Goal: Task Accomplishment & Management: Use online tool/utility

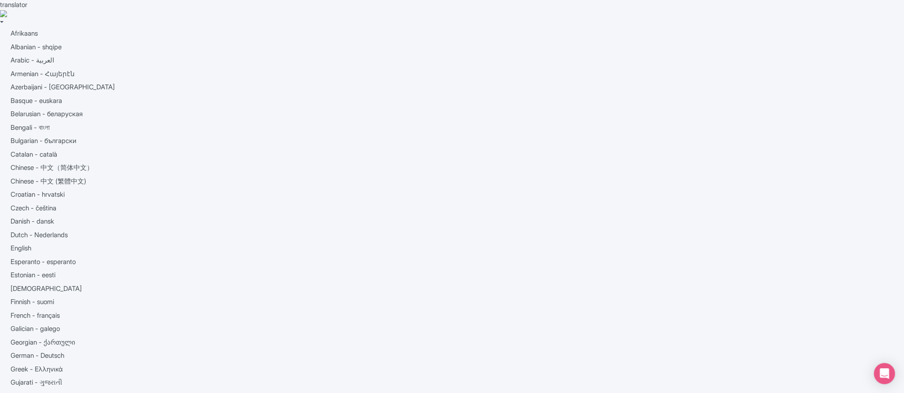
type input "123"
drag, startPoint x: 212, startPoint y: 153, endPoint x: 147, endPoint y: 152, distance: 64.7
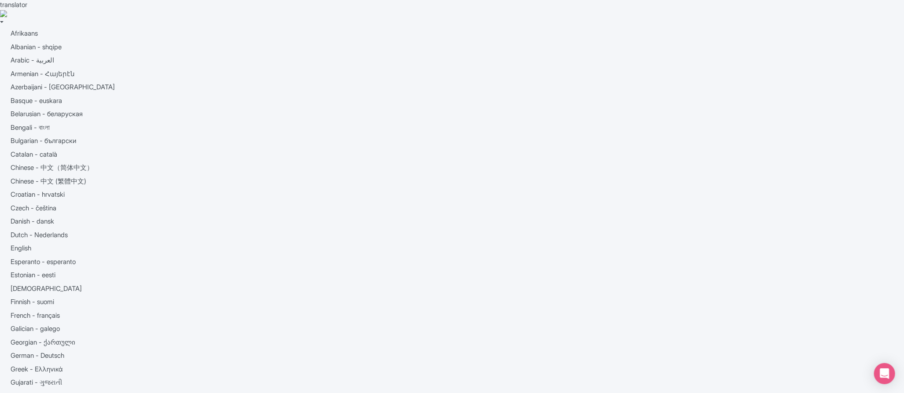
type input "like"
drag, startPoint x: 173, startPoint y: 147, endPoint x: 173, endPoint y: 141, distance: 5.8
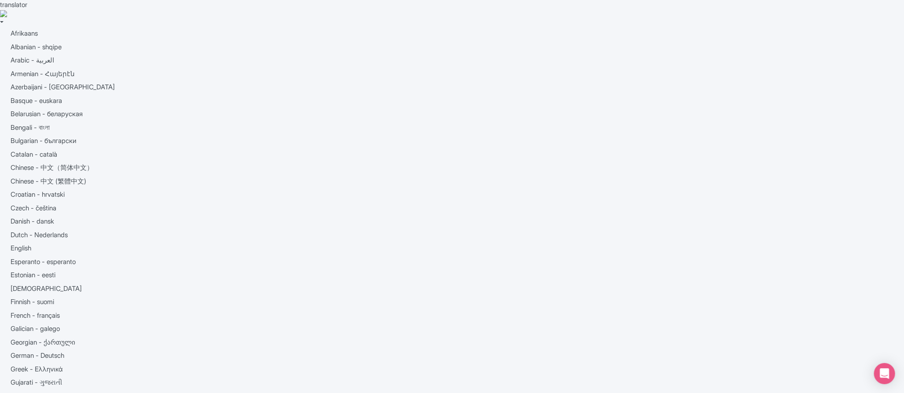
type input "like"
